Goal: Task Accomplishment & Management: Use online tool/utility

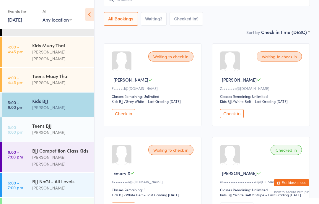
scroll to position [47, 0]
click at [65, 185] on div "[PERSON_NAME]" at bounding box center [60, 188] width 57 height 7
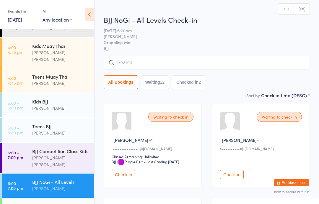
click at [190, 68] on input "search" at bounding box center [207, 63] width 206 height 14
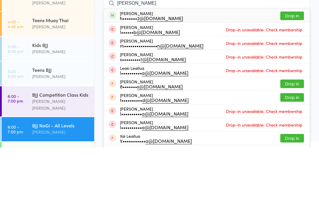
type input "[PERSON_NAME]"
click at [293, 68] on button "Drop in" at bounding box center [292, 72] width 24 height 9
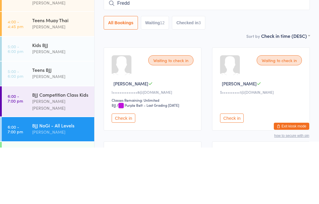
type input "[PERSON_NAME]"
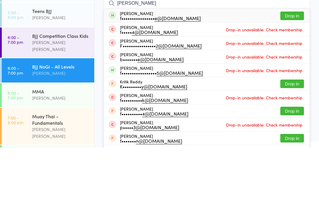
scroll to position [106, 0]
click at [62, 126] on div "[PERSON_NAME]" at bounding box center [60, 129] width 57 height 7
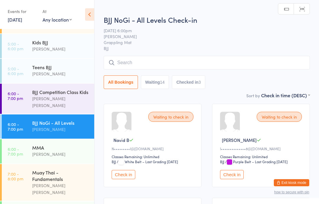
click at [199, 63] on input "search" at bounding box center [207, 63] width 206 height 14
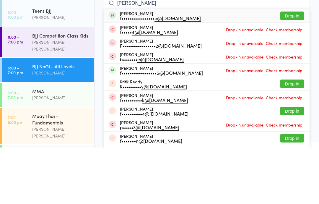
type input "[PERSON_NAME]"
click at [291, 68] on button "Drop in" at bounding box center [292, 72] width 24 height 9
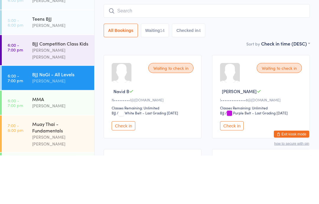
click at [81, 119] on div "BJJ NoGi - All Levels" at bounding box center [60, 122] width 57 height 7
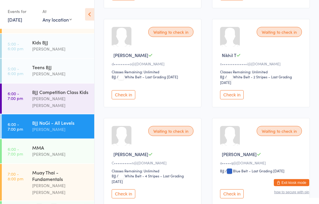
scroll to position [560, 0]
click at [129, 198] on button "Check in" at bounding box center [124, 193] width 24 height 9
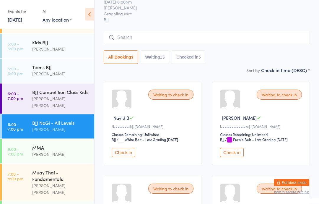
scroll to position [0, 0]
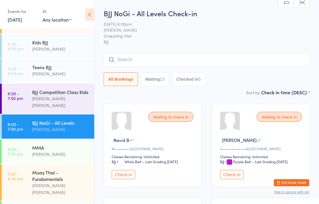
click at [257, 62] on input "search" at bounding box center [207, 60] width 206 height 14
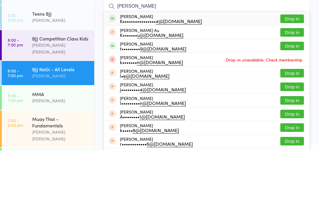
type input "[PERSON_NAME]"
click at [301, 68] on button "Drop in" at bounding box center [292, 72] width 24 height 9
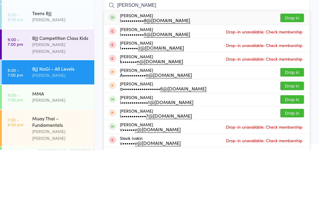
type input "[PERSON_NAME]"
click at [286, 68] on button "Drop in" at bounding box center [292, 72] width 24 height 9
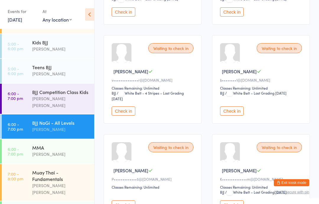
scroll to position [403, 0]
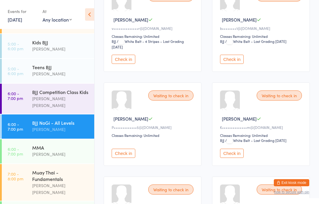
click at [241, 158] on button "Check in" at bounding box center [232, 153] width 24 height 9
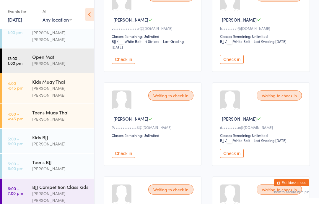
scroll to position [7, 0]
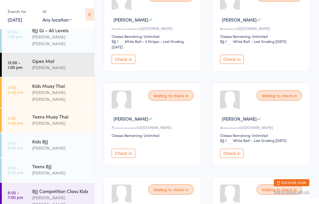
click at [46, 82] on div "Kids Muay Thai" at bounding box center [60, 85] width 57 height 7
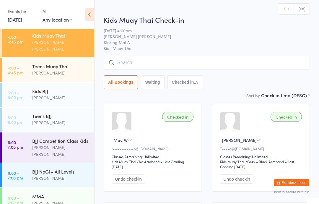
scroll to position [68, 0]
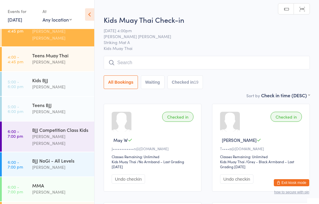
click at [57, 189] on div "[PERSON_NAME]" at bounding box center [60, 192] width 57 height 7
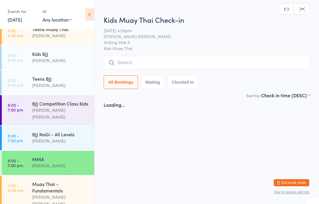
scroll to position [106, 0]
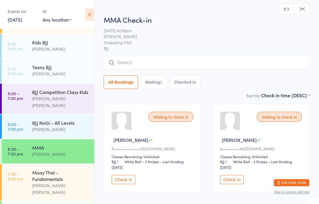
click at [54, 182] on div "[PERSON_NAME] [PERSON_NAME]" at bounding box center [60, 189] width 57 height 14
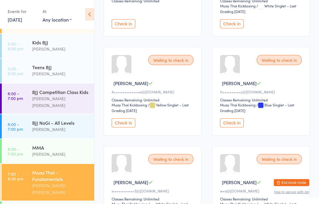
scroll to position [453, 0]
click at [240, 127] on button "Check in" at bounding box center [232, 122] width 24 height 9
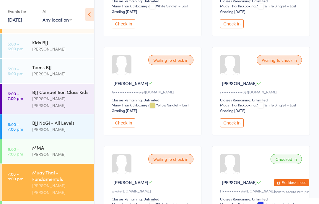
click at [49, 151] on div "[PERSON_NAME]" at bounding box center [60, 154] width 57 height 7
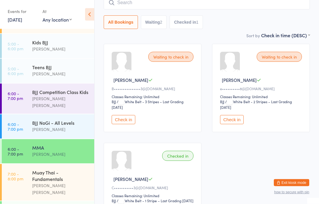
scroll to position [60, 0]
click at [129, 121] on button "Check in" at bounding box center [124, 119] width 24 height 9
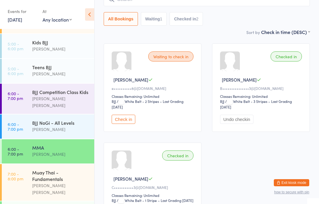
click at [31, 114] on link "6:00 - 7:00 pm BJJ NoGi - All Levels [PERSON_NAME]" at bounding box center [48, 126] width 93 height 24
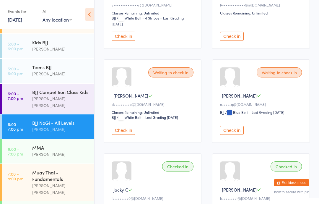
scroll to position [336, 0]
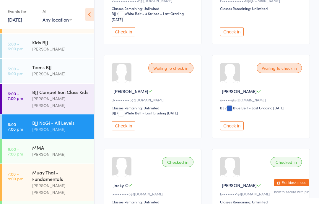
click at [124, 130] on button "Check in" at bounding box center [124, 125] width 24 height 9
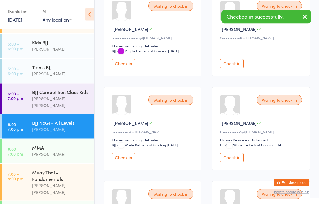
click at [121, 162] on button "Check in" at bounding box center [124, 157] width 24 height 9
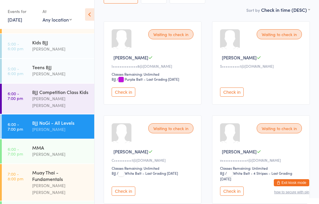
scroll to position [0, 0]
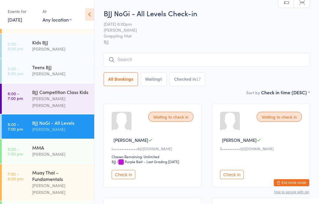
click at [211, 61] on input "search" at bounding box center [207, 60] width 206 height 14
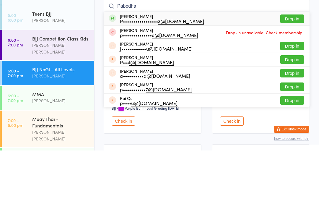
type input "Pabodha"
click at [300, 68] on button "Drop in" at bounding box center [292, 72] width 24 height 9
